Goal: Check status: Check status

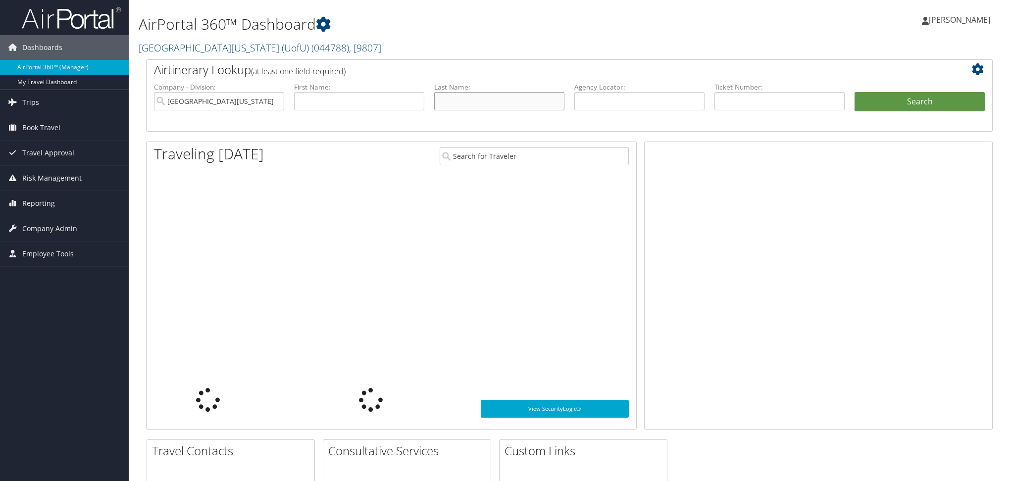
drag, startPoint x: 0, startPoint y: 0, endPoint x: 747, endPoint y: 91, distance: 752.3
click at [449, 94] on input "text" at bounding box center [499, 101] width 130 height 18
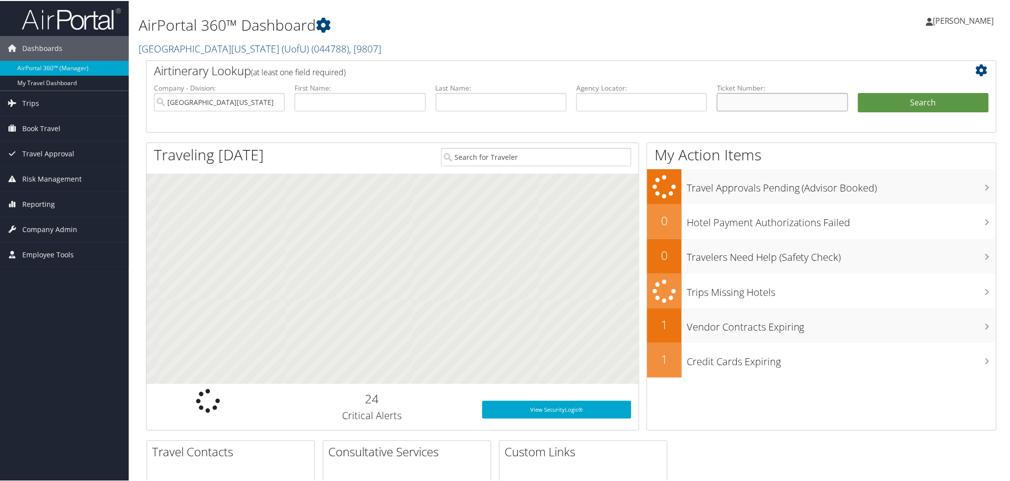
click at [783, 97] on input "text" at bounding box center [782, 101] width 131 height 18
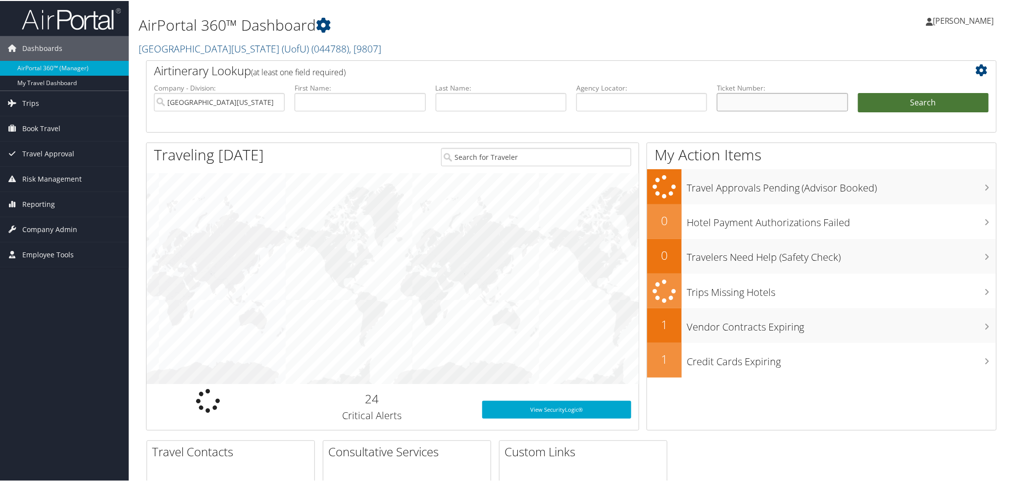
paste input "0067308888931"
type input "0067308888931"
drag, startPoint x: 945, startPoint y: 108, endPoint x: 940, endPoint y: 112, distance: 6.7
click at [945, 108] on button "Search" at bounding box center [923, 102] width 131 height 20
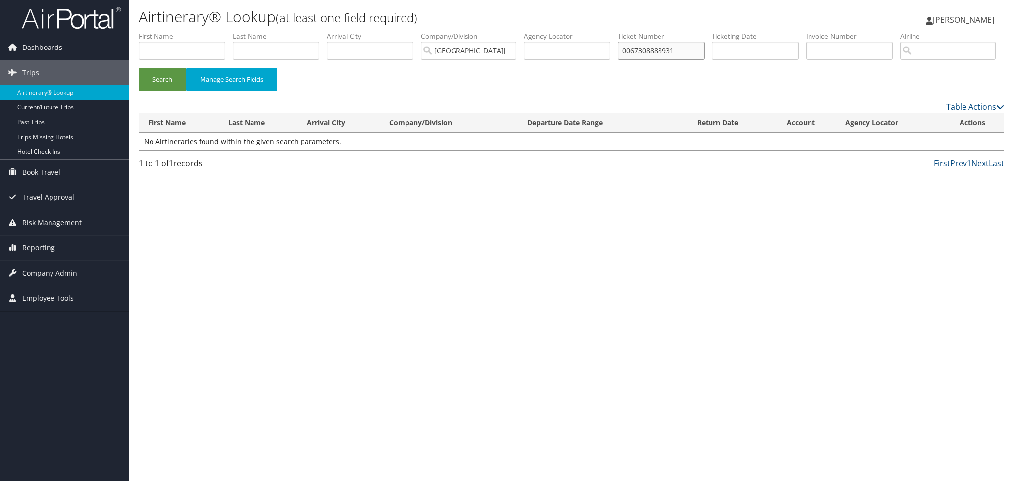
click at [693, 54] on input "0067308888931" at bounding box center [661, 51] width 87 height 18
click at [177, 91] on button "Search" at bounding box center [163, 79] width 48 height 23
click at [687, 50] on input "0067308888931" at bounding box center [661, 51] width 87 height 18
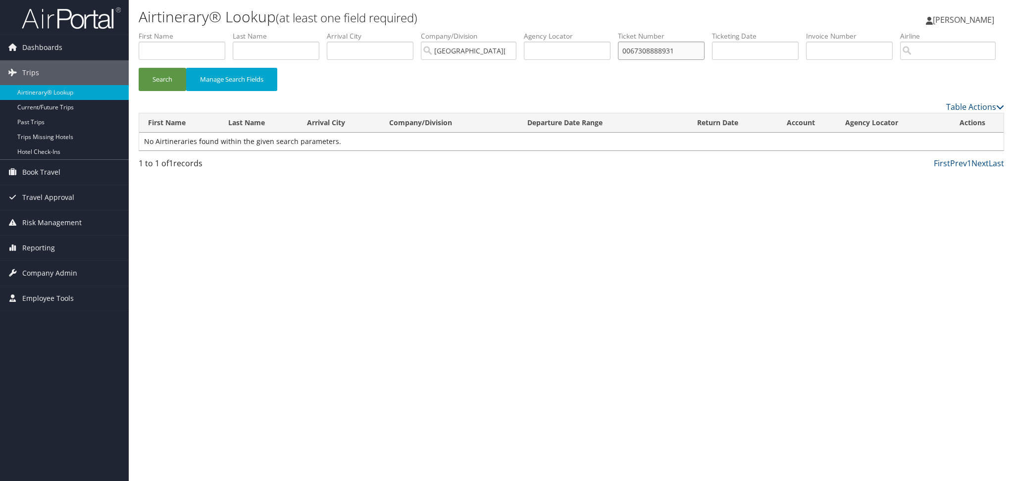
click at [139, 68] on button "Search" at bounding box center [163, 79] width 48 height 23
click at [656, 43] on input "0067308888931" at bounding box center [661, 51] width 87 height 18
click at [46, 76] on link "Trips" at bounding box center [64, 72] width 129 height 25
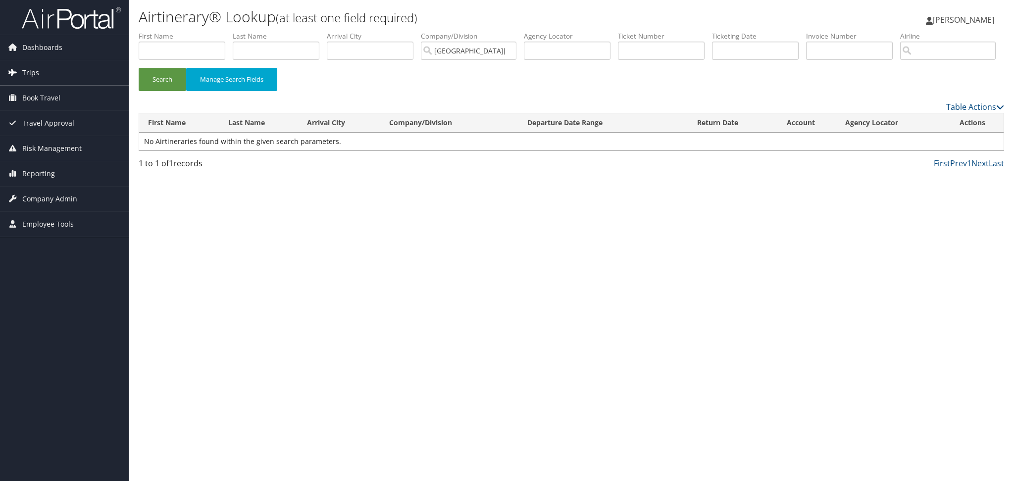
click at [43, 74] on link "Trips" at bounding box center [64, 72] width 129 height 25
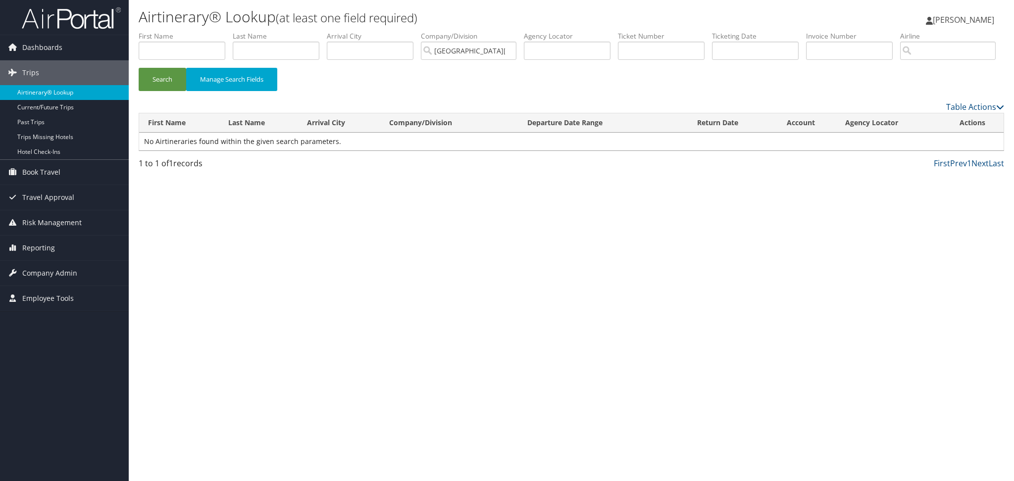
click at [47, 96] on link "Airtinerary® Lookup" at bounding box center [64, 92] width 129 height 15
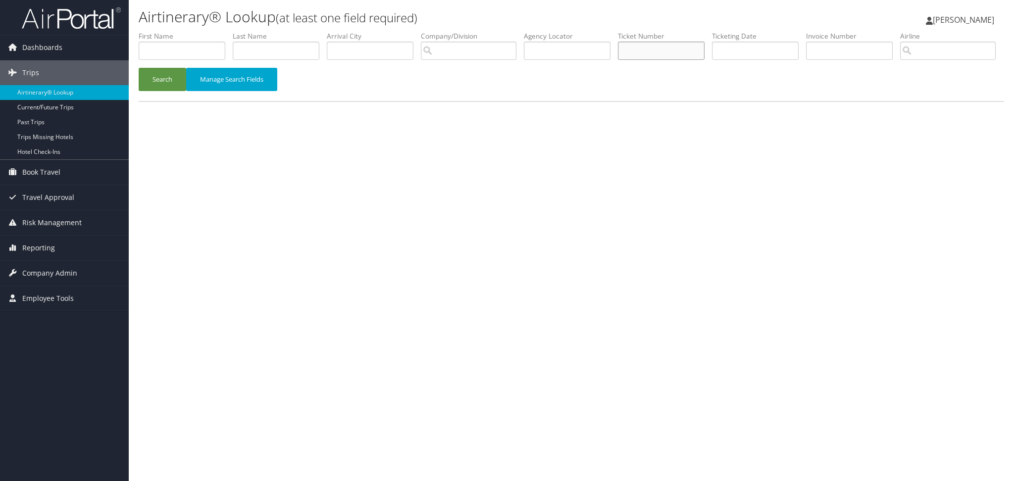
drag, startPoint x: 667, startPoint y: 44, endPoint x: 630, endPoint y: 61, distance: 41.2
click at [668, 44] on input "text" at bounding box center [661, 51] width 87 height 18
paste input "0067308888931"
type input "0067308888931"
click at [167, 91] on button "Search" at bounding box center [163, 79] width 48 height 23
